Goal: Find specific page/section: Find specific page/section

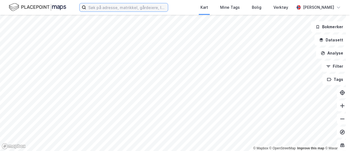
click at [125, 10] on input at bounding box center [127, 7] width 82 height 8
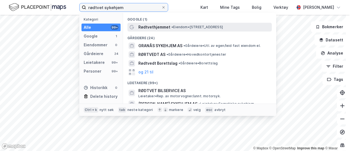
type input "rødtvet sykehjem"
click at [149, 27] on span "Rødtvethjemmet" at bounding box center [154, 27] width 32 height 7
